Goal: Task Accomplishment & Management: Use online tool/utility

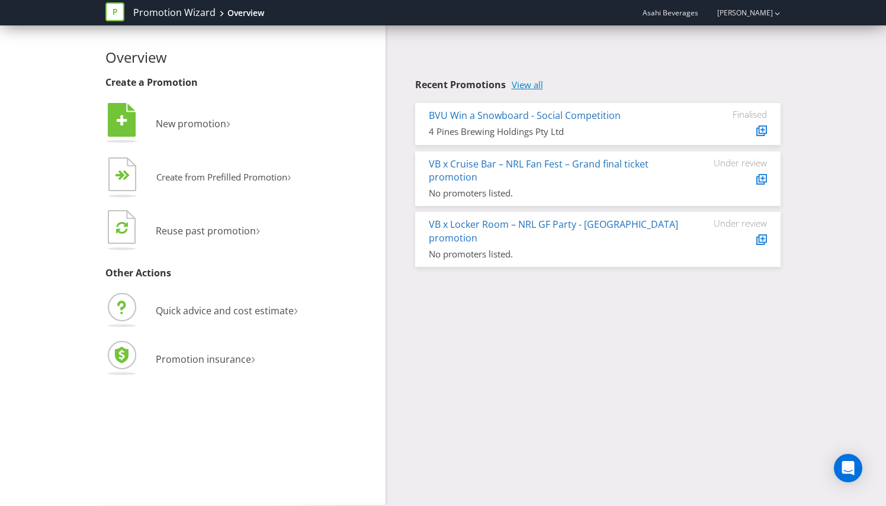
click at [530, 80] on link "View all" at bounding box center [527, 85] width 31 height 10
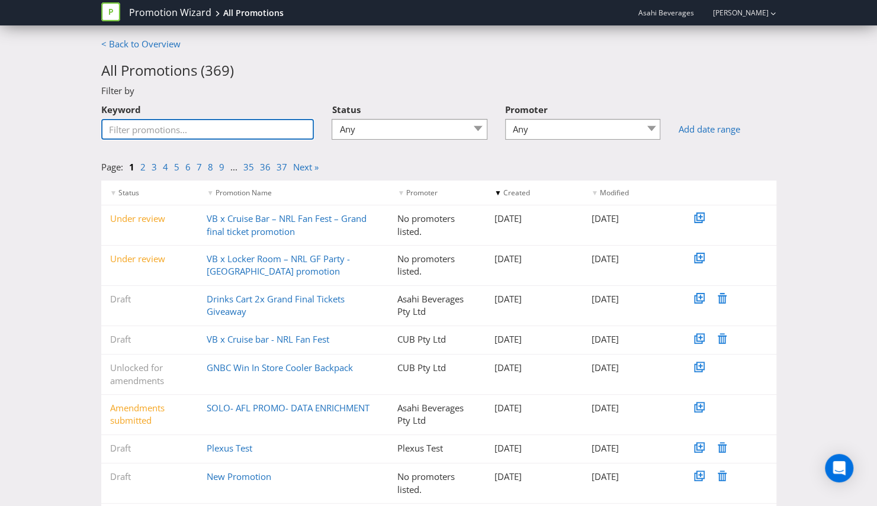
click at [204, 127] on input "Keyword" at bounding box center [207, 129] width 213 height 21
type input "mcg"
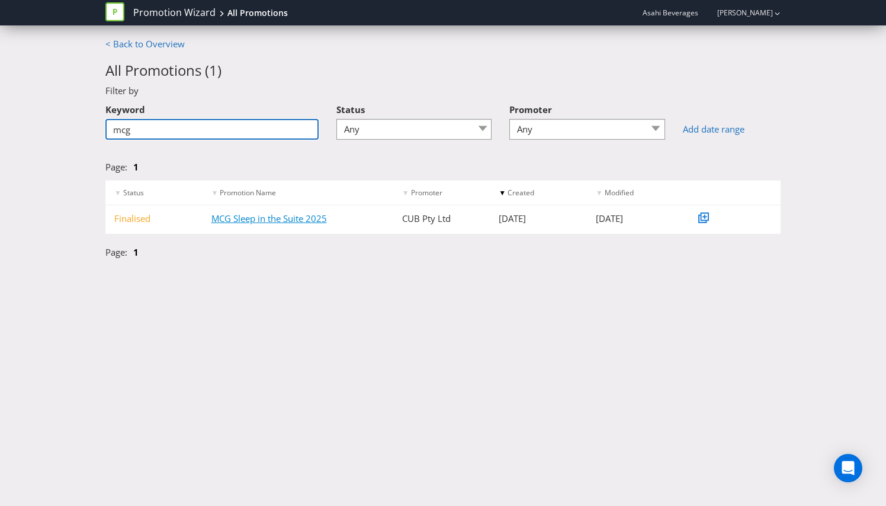
type input "mcg"
click at [287, 222] on link "MCG Sleep in the Suite 2025" at bounding box center [268, 219] width 115 height 12
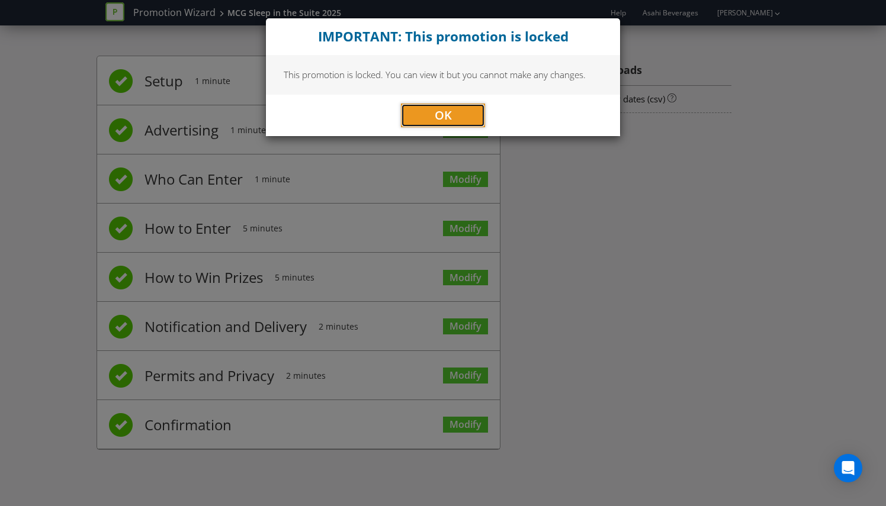
click at [435, 117] on span "OK" at bounding box center [443, 115] width 17 height 16
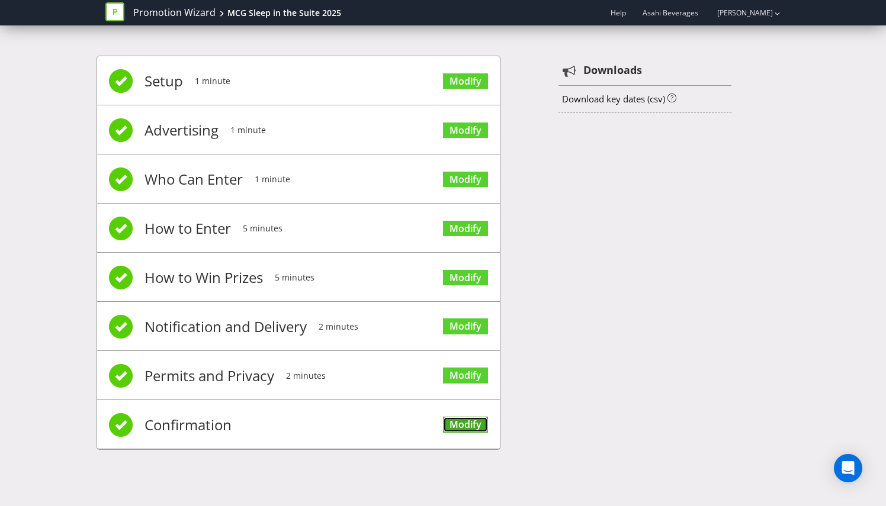
click at [458, 425] on link "Modify" at bounding box center [465, 425] width 45 height 16
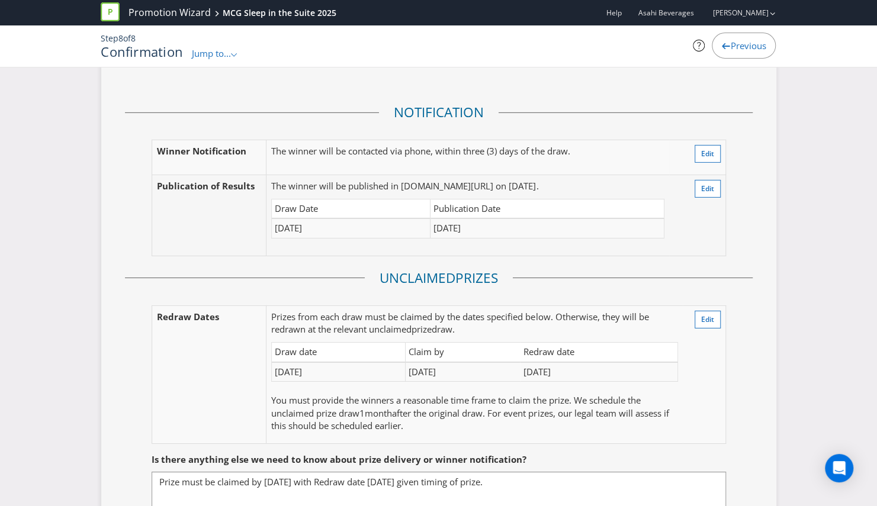
scroll to position [2132, 0]
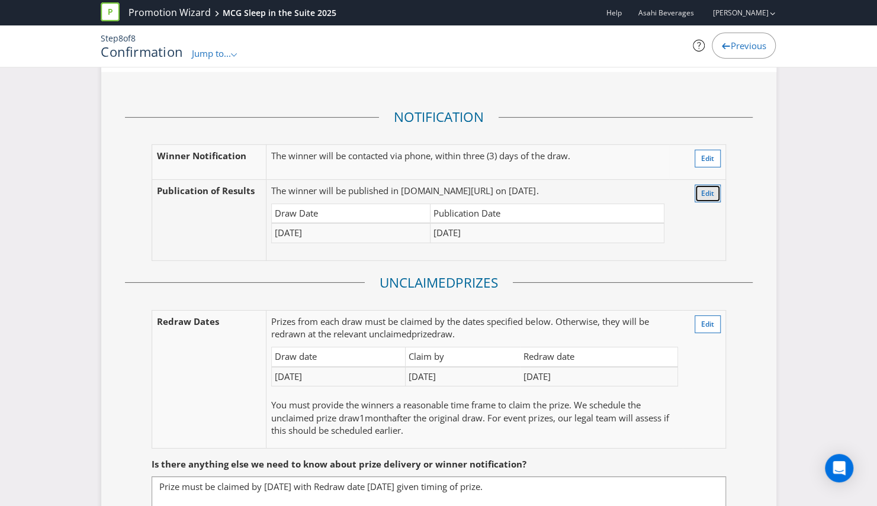
click at [701, 188] on span "Edit" at bounding box center [707, 193] width 13 height 10
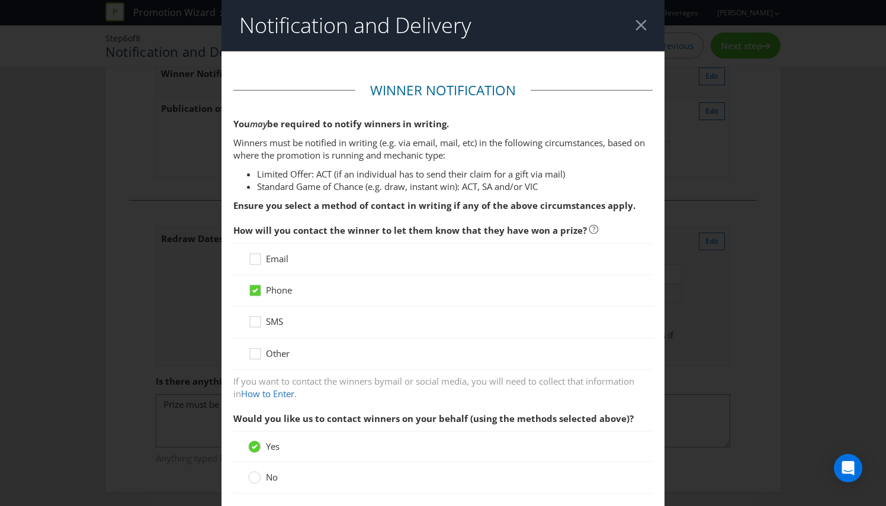
click at [640, 28] on div at bounding box center [641, 25] width 11 height 11
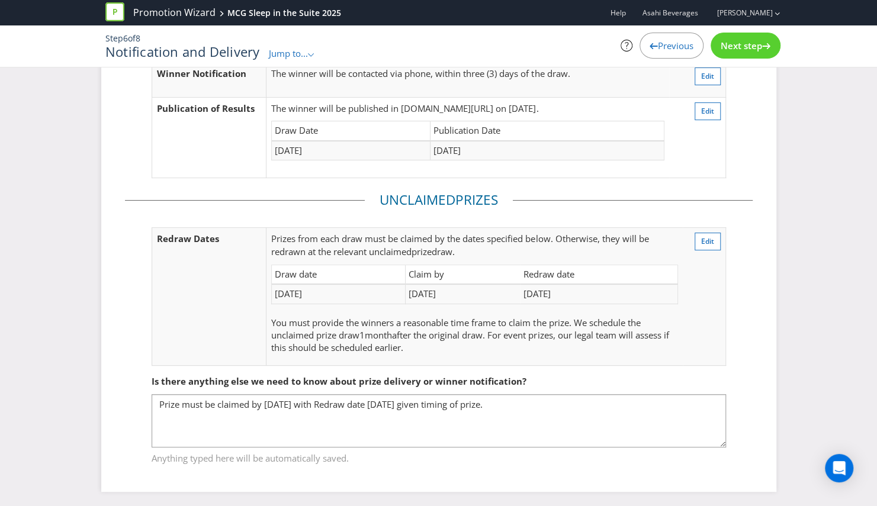
click at [115, 8] on icon at bounding box center [114, 11] width 19 height 19
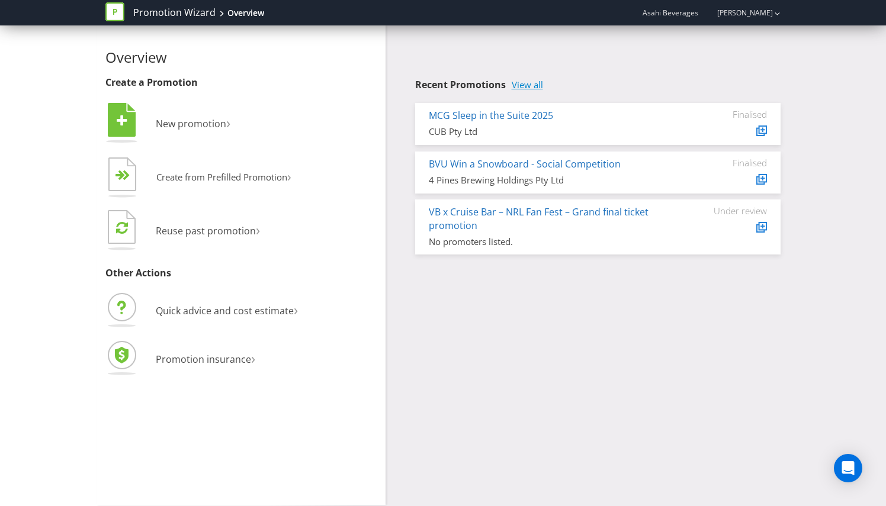
click at [523, 83] on link "View all" at bounding box center [527, 85] width 31 height 10
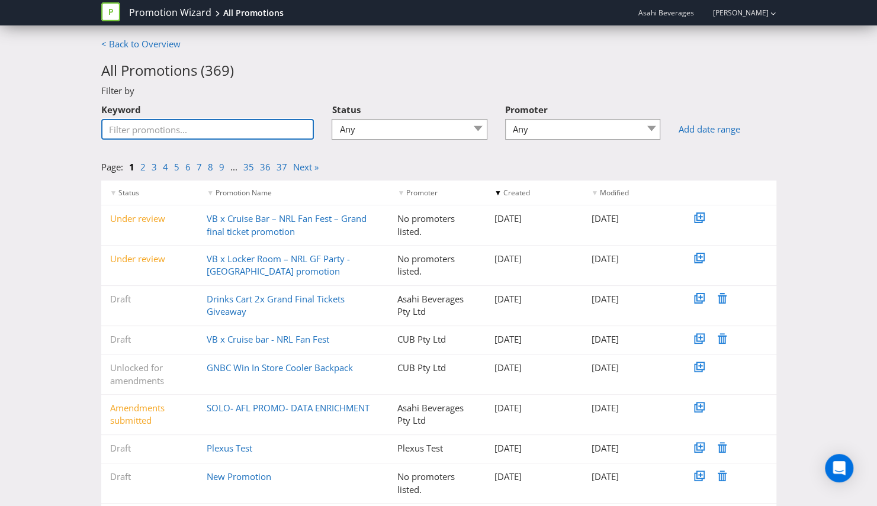
click at [233, 127] on input "Keyword" at bounding box center [207, 129] width 213 height 21
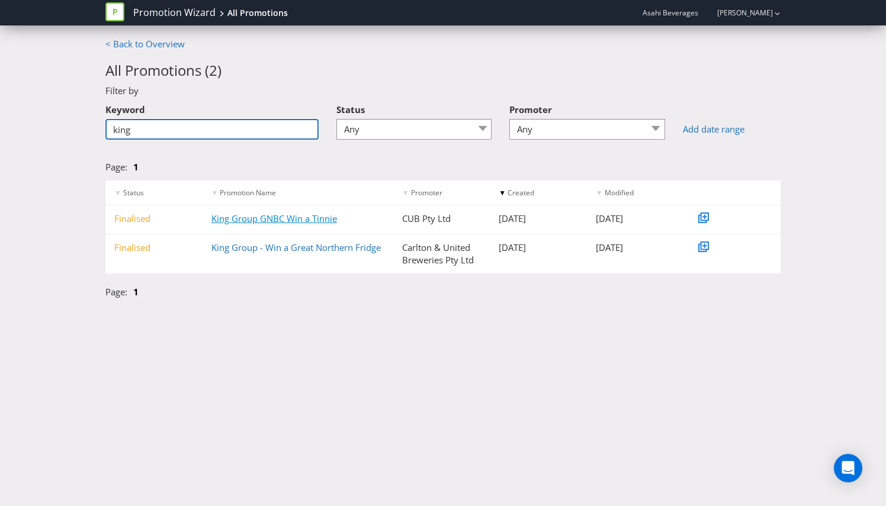
type input "king"
click at [272, 219] on link "King Group GNBC Win a Tinnie" at bounding box center [274, 219] width 126 height 12
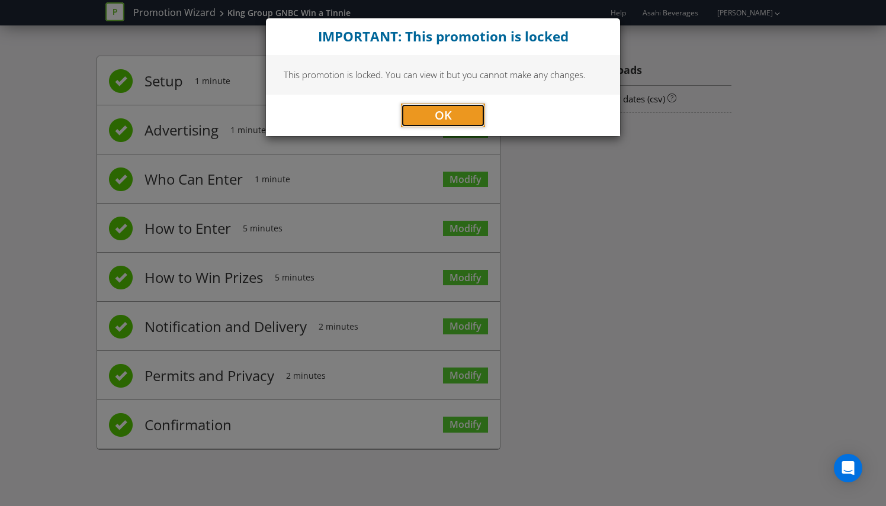
click at [445, 112] on span "OK" at bounding box center [443, 115] width 17 height 16
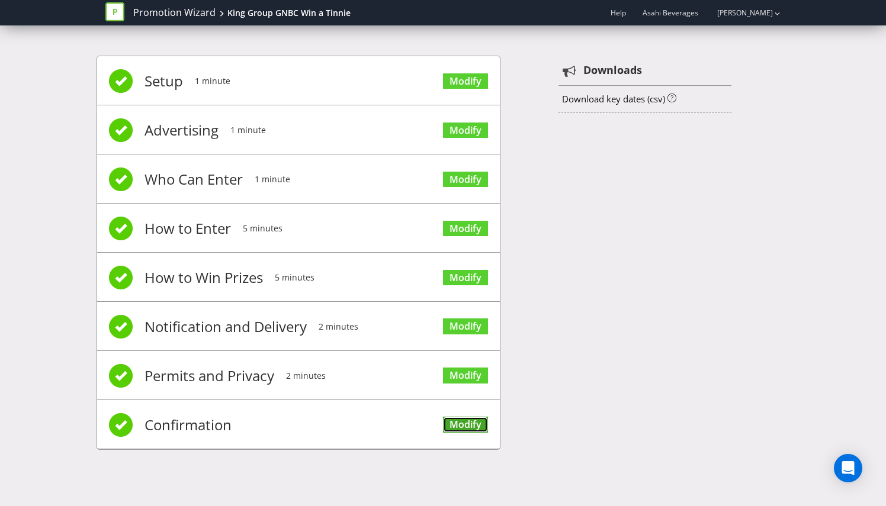
click at [463, 421] on link "Modify" at bounding box center [465, 425] width 45 height 16
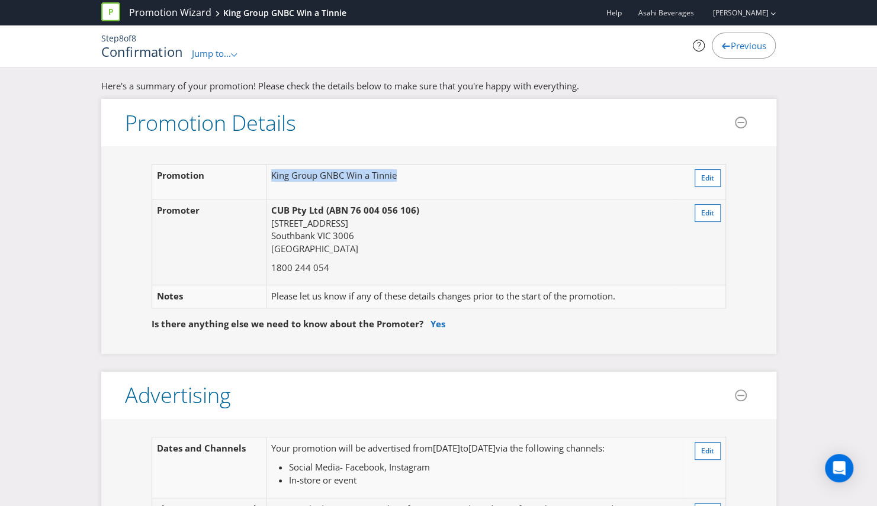
drag, startPoint x: 415, startPoint y: 175, endPoint x: 269, endPoint y: 175, distance: 145.7
click at [269, 175] on td "King Group GNBC Win a Tinnie" at bounding box center [471, 182] width 409 height 35
copy td "King Group GNBC Win a Tinnie"
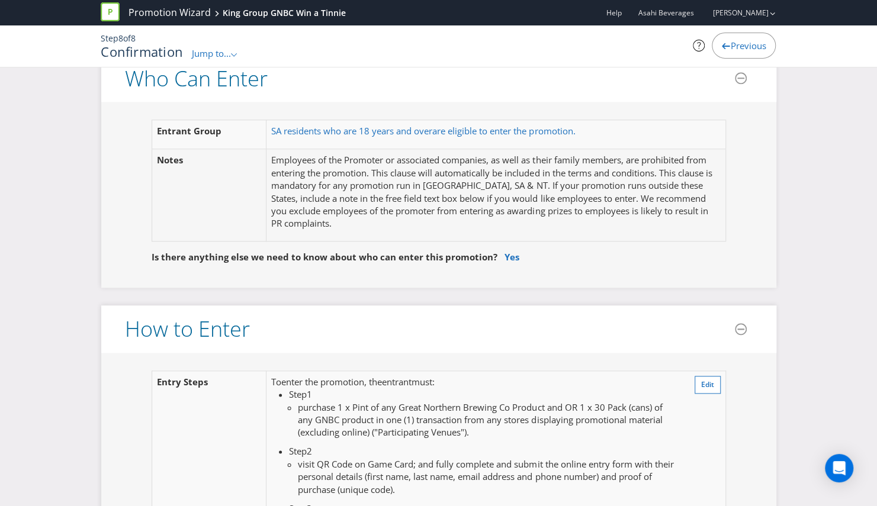
scroll to position [888, 0]
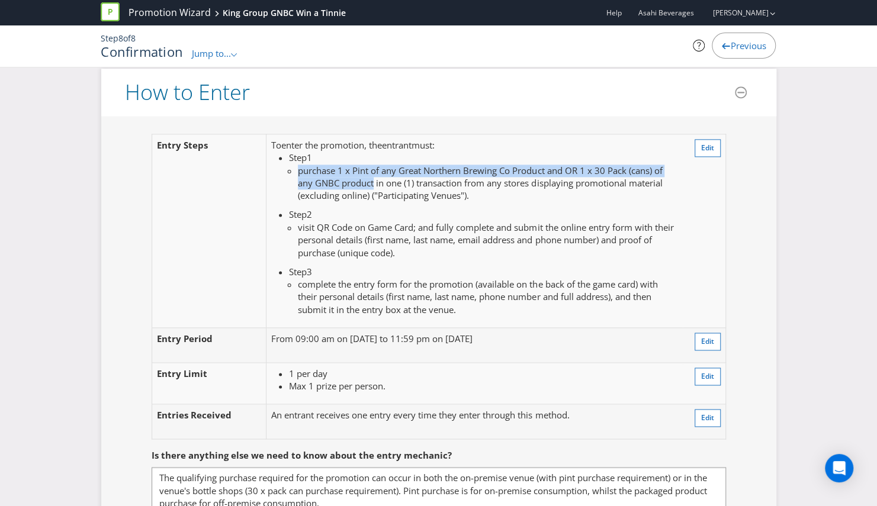
drag, startPoint x: 299, startPoint y: 165, endPoint x: 376, endPoint y: 181, distance: 78.6
click at [376, 181] on span "purchase 1 x Pint of any Great Northern Brewing Co Product and OR 1 x 30 Pack (…" at bounding box center [480, 183] width 364 height 37
copy span "purchase 1 x Pint of any Great Northern Brewing Co Product and OR 1 x 30 Pack (…"
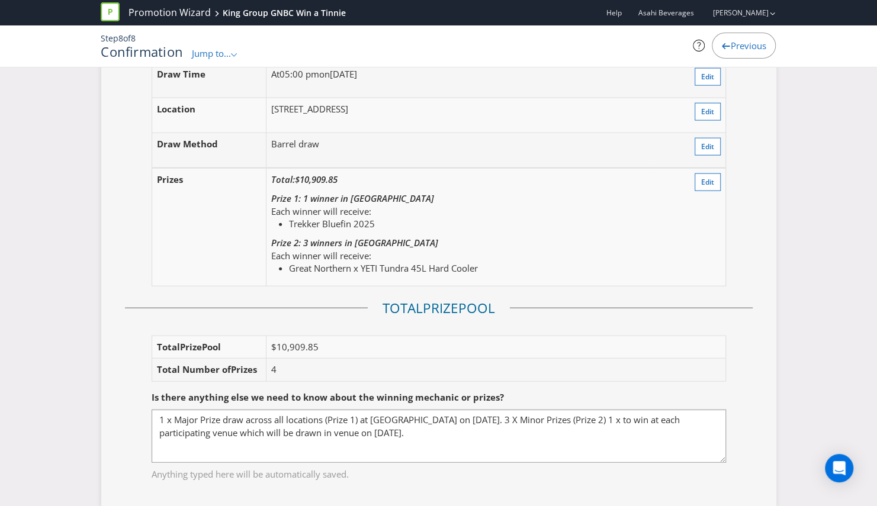
scroll to position [1599, 0]
